Goal: Task Accomplishment & Management: Use online tool/utility

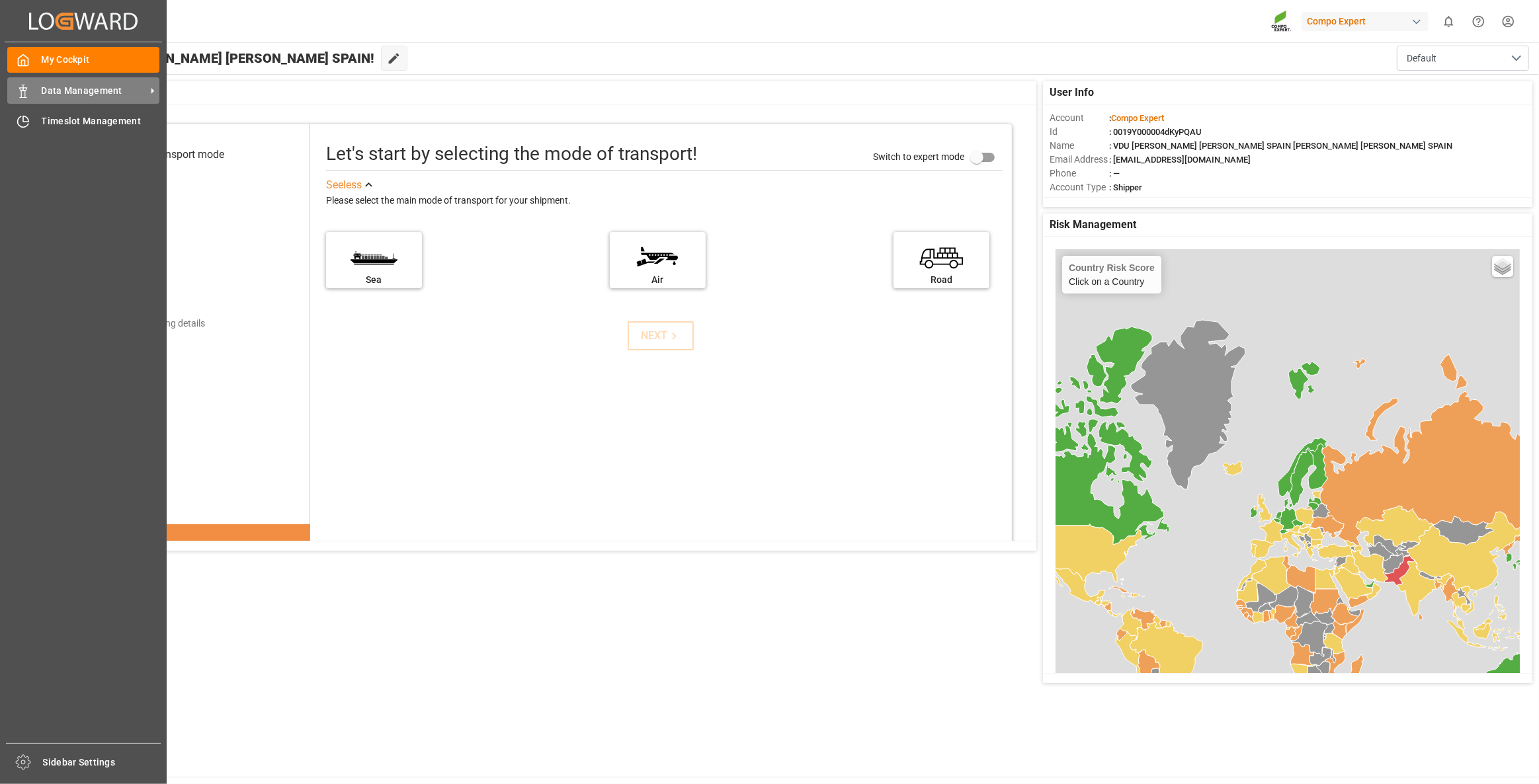
click at [41, 97] on span "Data Management" at bounding box center [93, 91] width 105 height 14
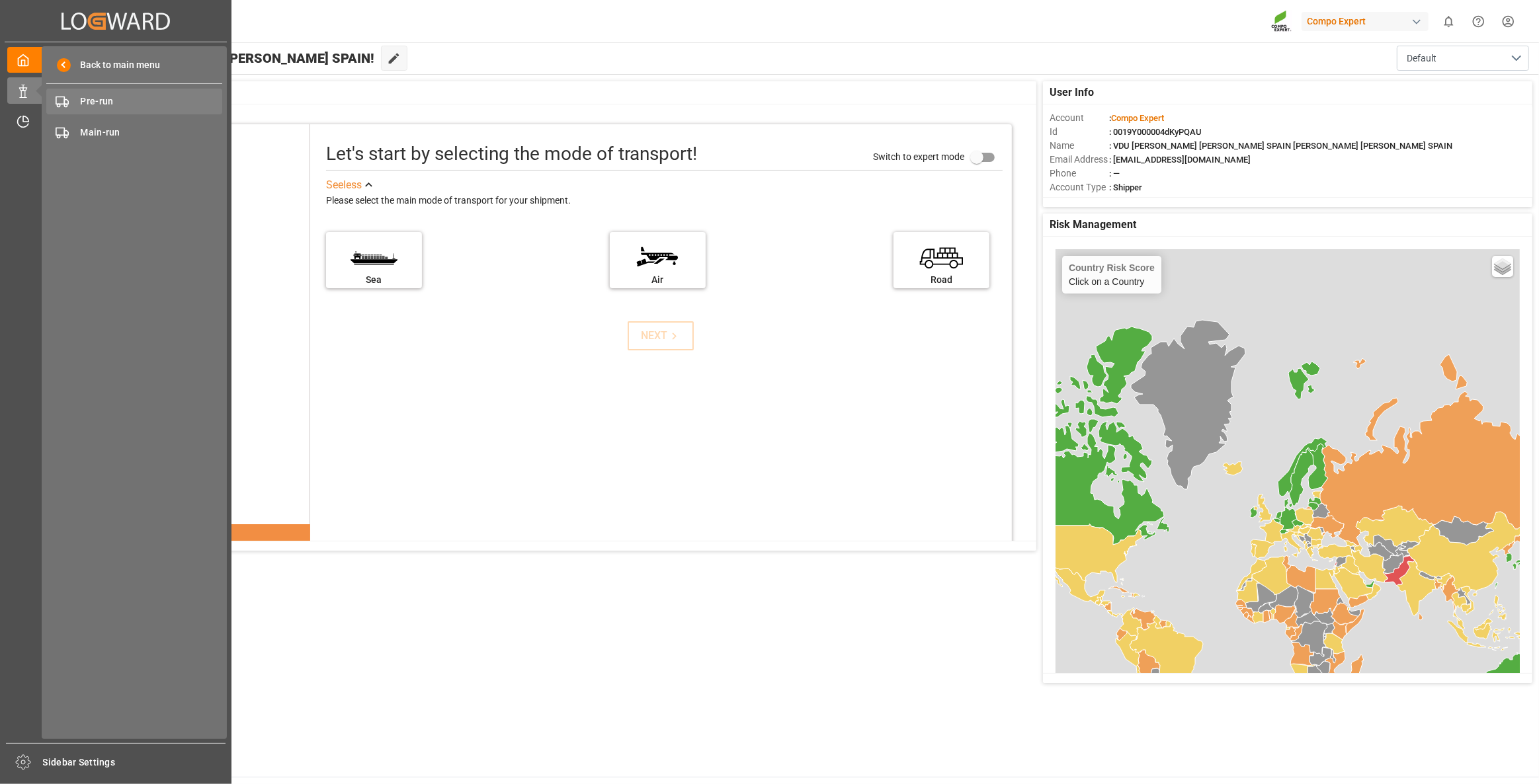
click at [97, 101] on span "Pre-run" at bounding box center [152, 101] width 143 height 14
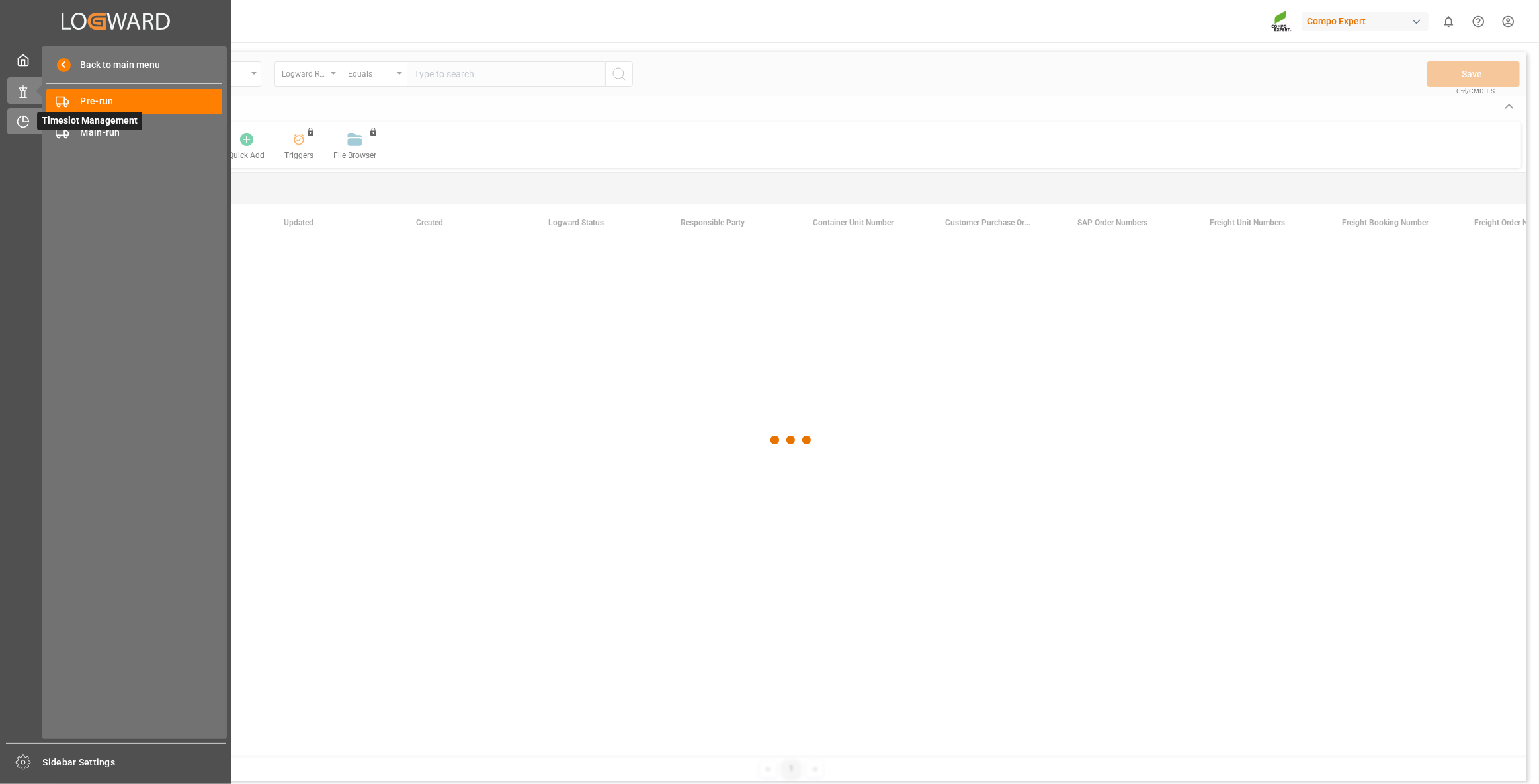
click at [34, 117] on div "Timeslot Management Timeslot Management" at bounding box center [115, 121] width 216 height 26
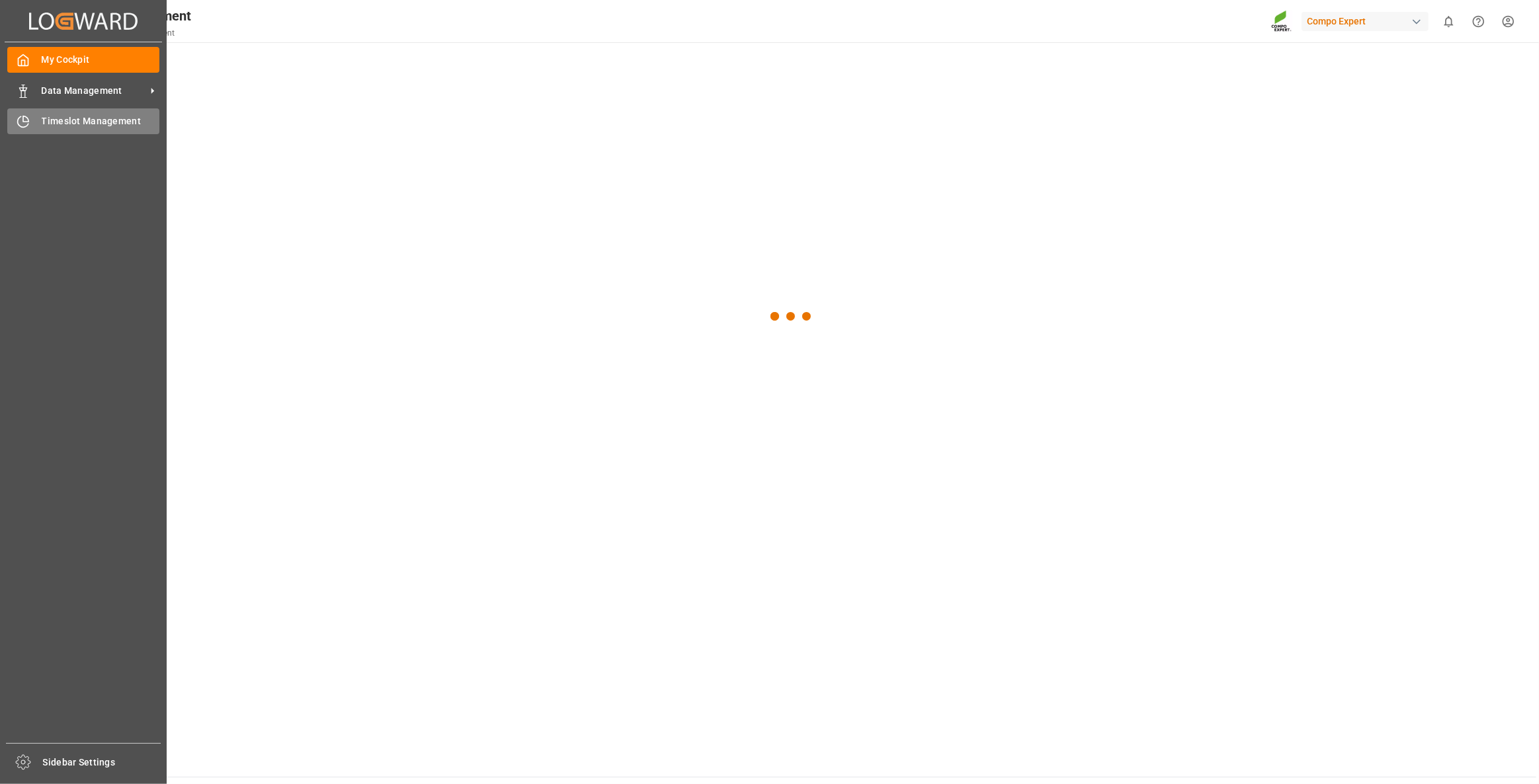
click at [50, 126] on span "Timeslot Management" at bounding box center [100, 121] width 119 height 14
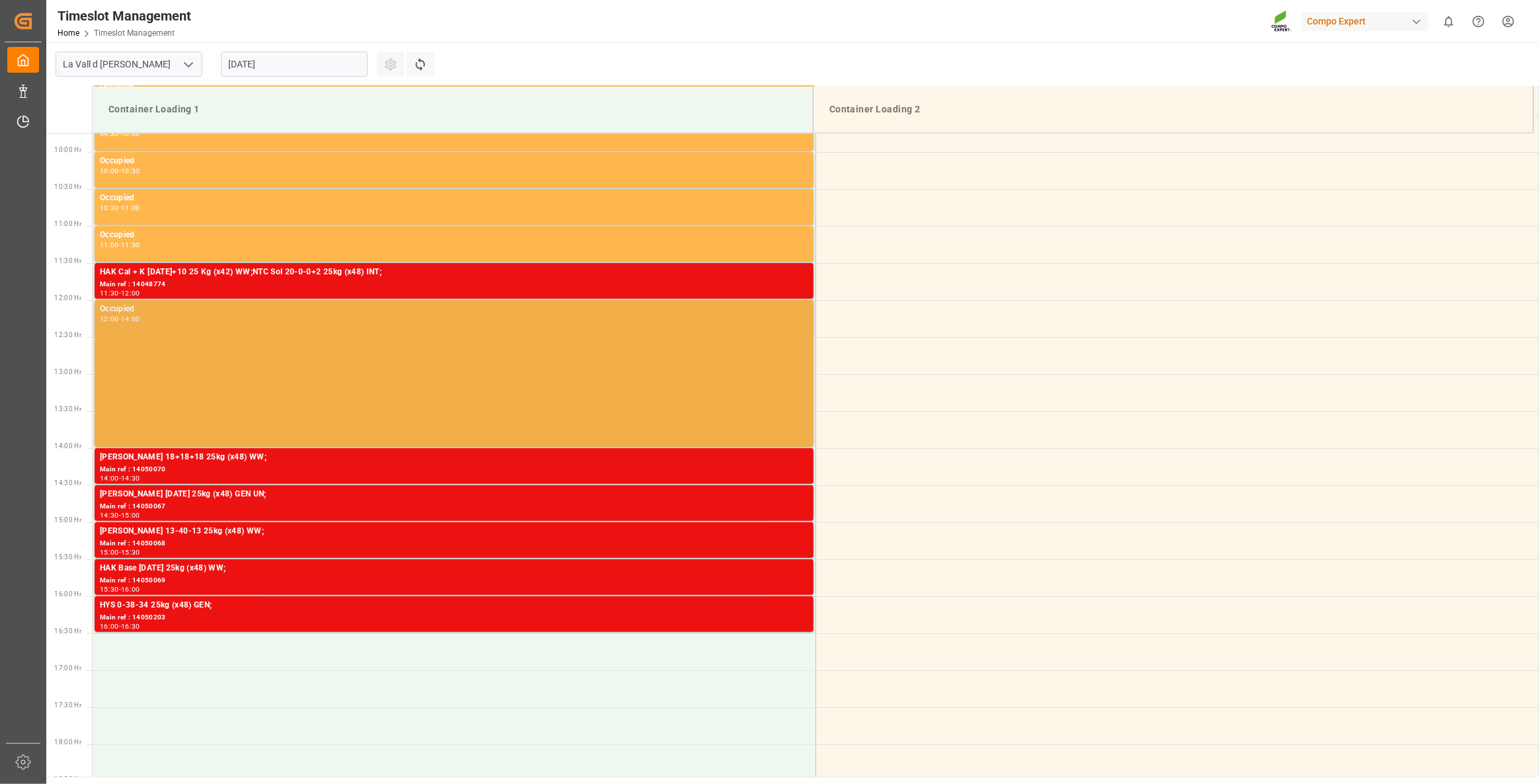
scroll to position [653, 0]
